Goal: Task Accomplishment & Management: Use online tool/utility

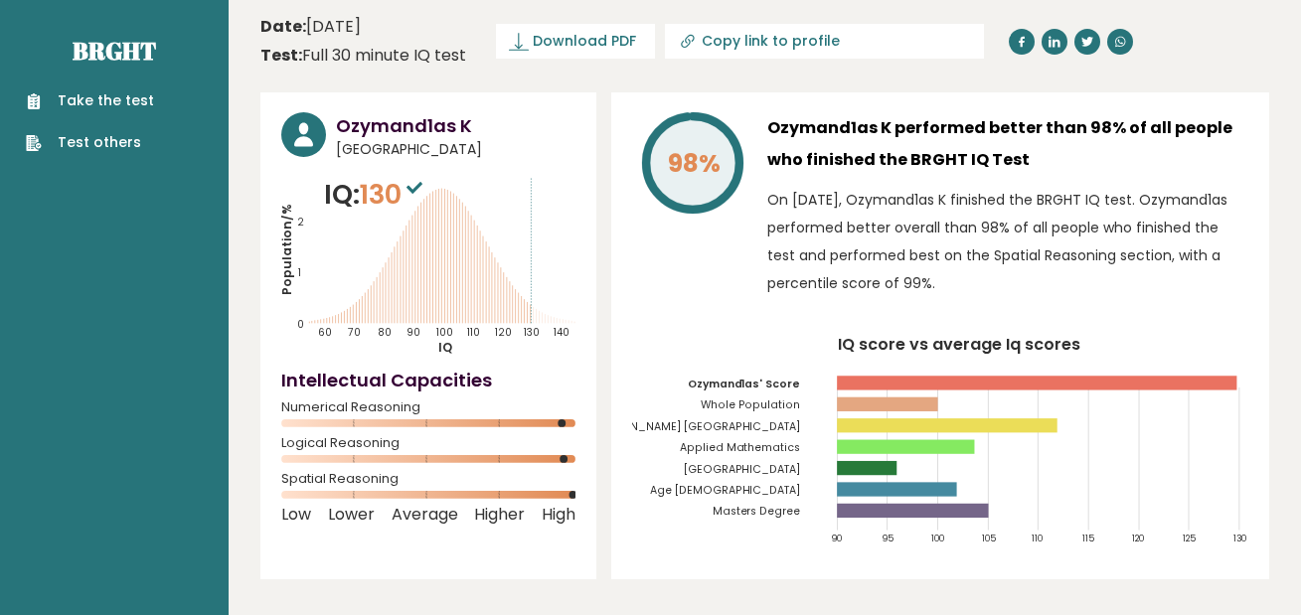
click at [146, 99] on link "Take the test" at bounding box center [90, 100] width 128 height 21
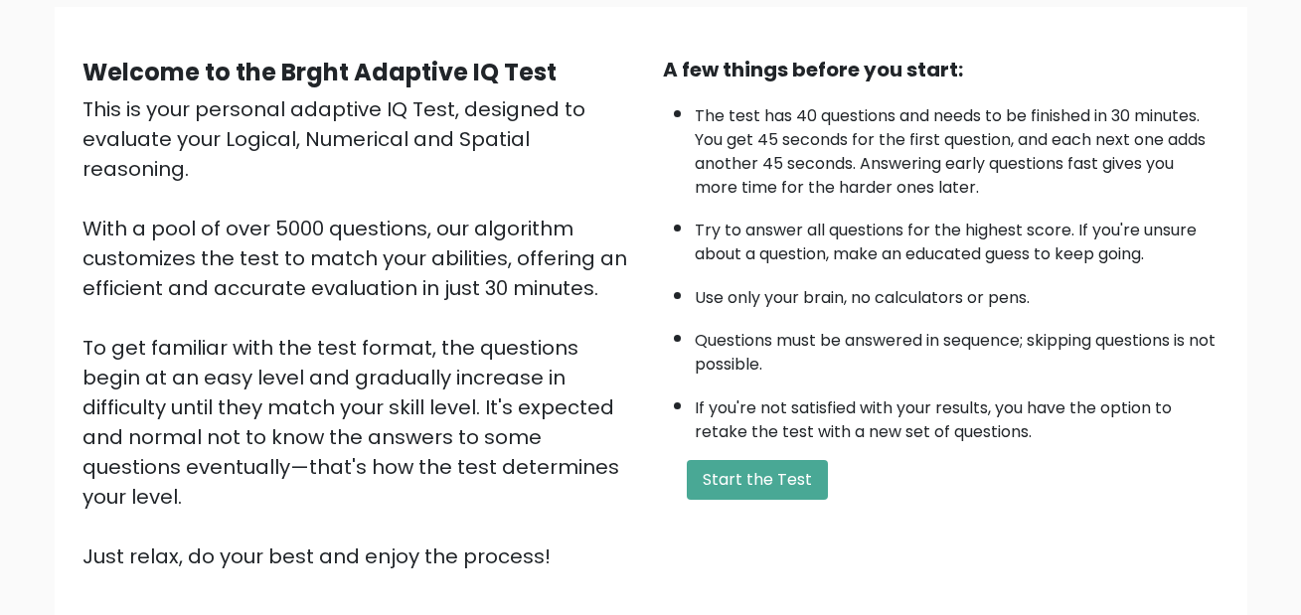
scroll to position [295, 0]
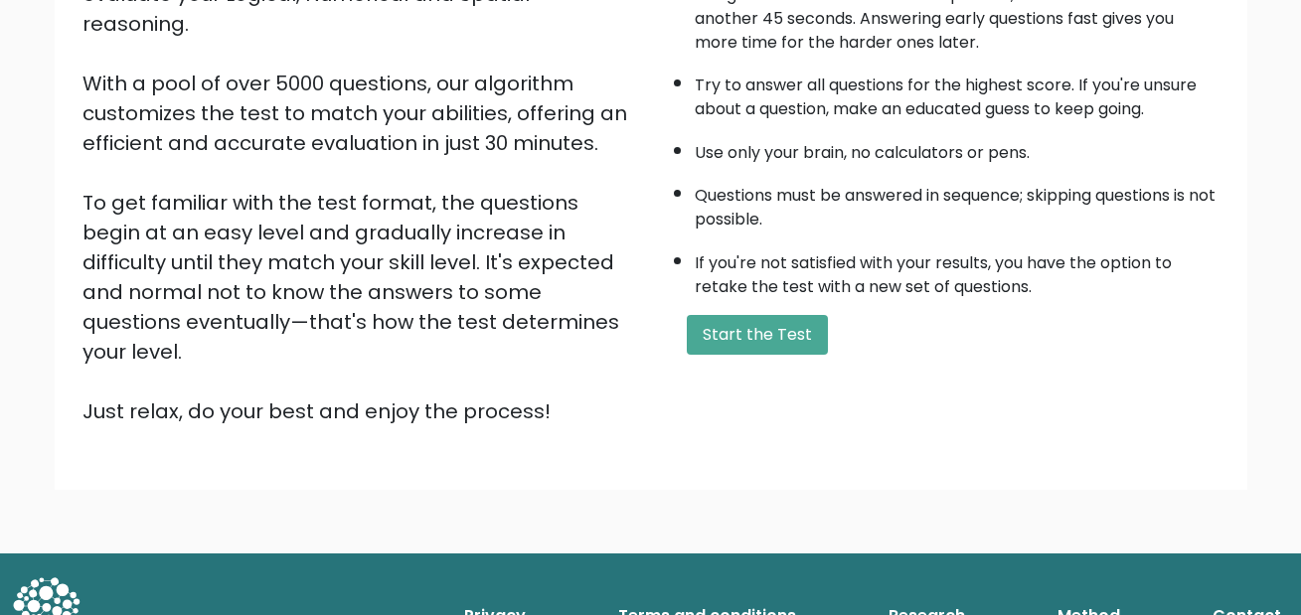
click at [1099, 355] on div "A few things before you start: The test has 40 questions and needs to be finish…" at bounding box center [941, 168] width 581 height 517
click at [770, 331] on button "Start the Test" at bounding box center [757, 335] width 141 height 40
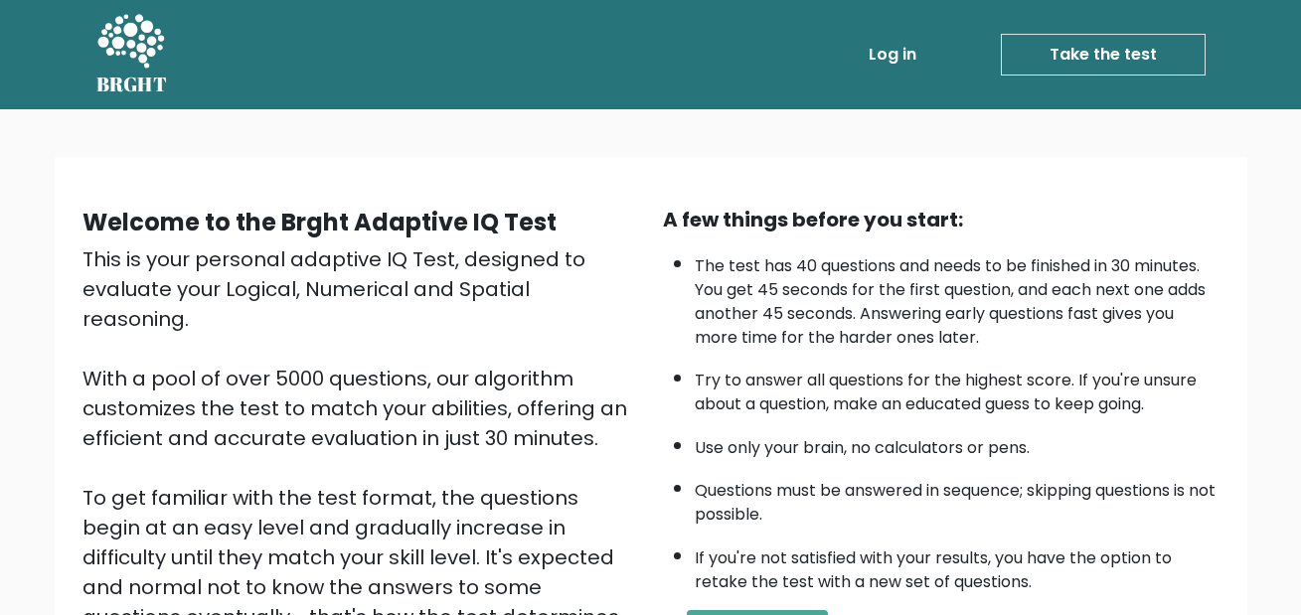
click at [896, 51] on link "Log in" at bounding box center [893, 55] width 64 height 40
